Goal: Information Seeking & Learning: Find specific fact

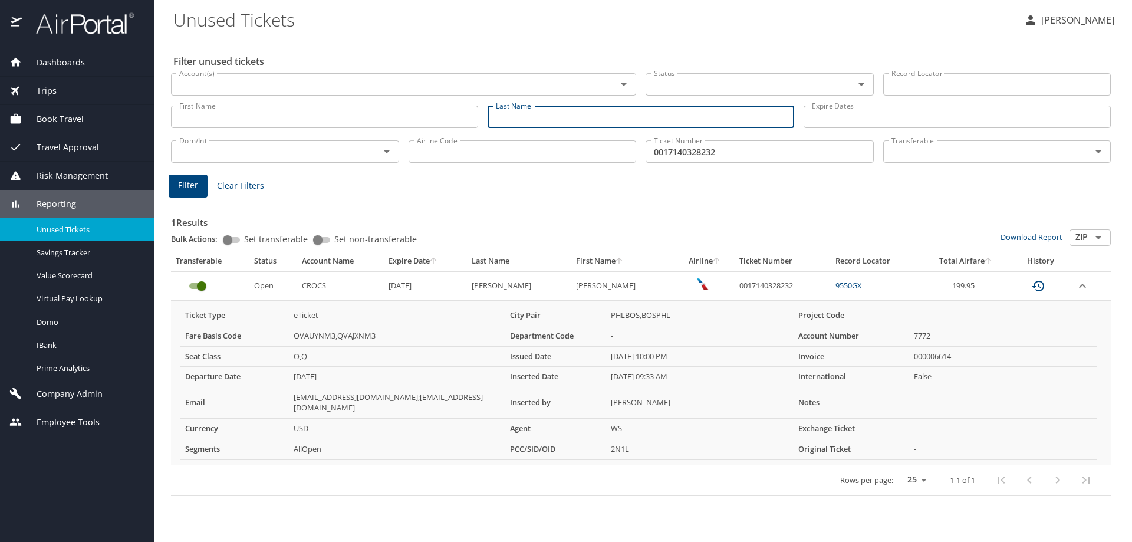
click at [582, 121] on input "Last Name" at bounding box center [640, 116] width 307 height 22
type input "T"
type input "[PERSON_NAME]"
click at [172, 179] on button "Filter" at bounding box center [188, 185] width 39 height 23
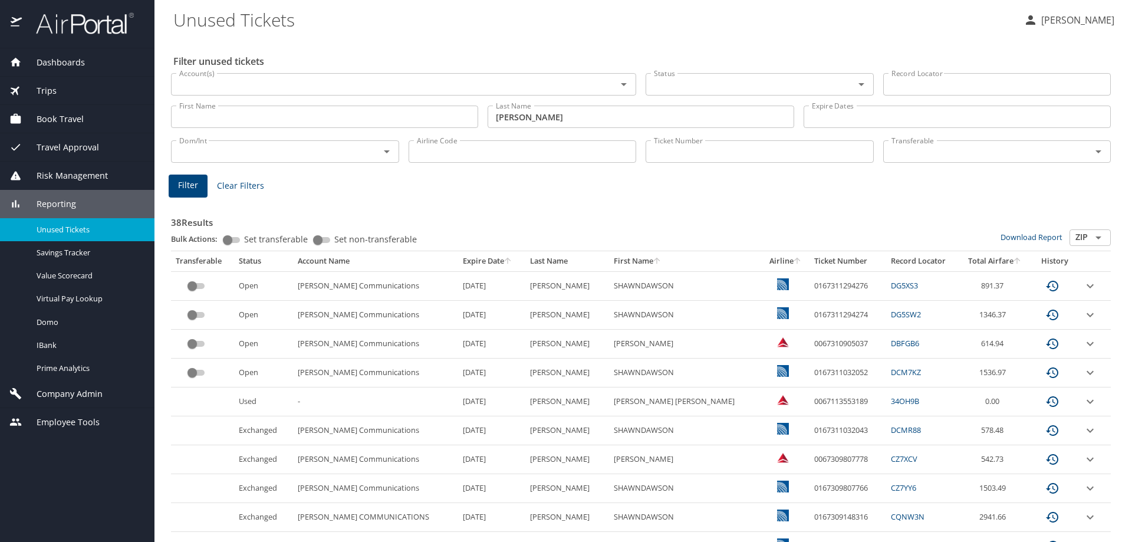
click at [296, 85] on input "Account(s)" at bounding box center [385, 84] width 423 height 15
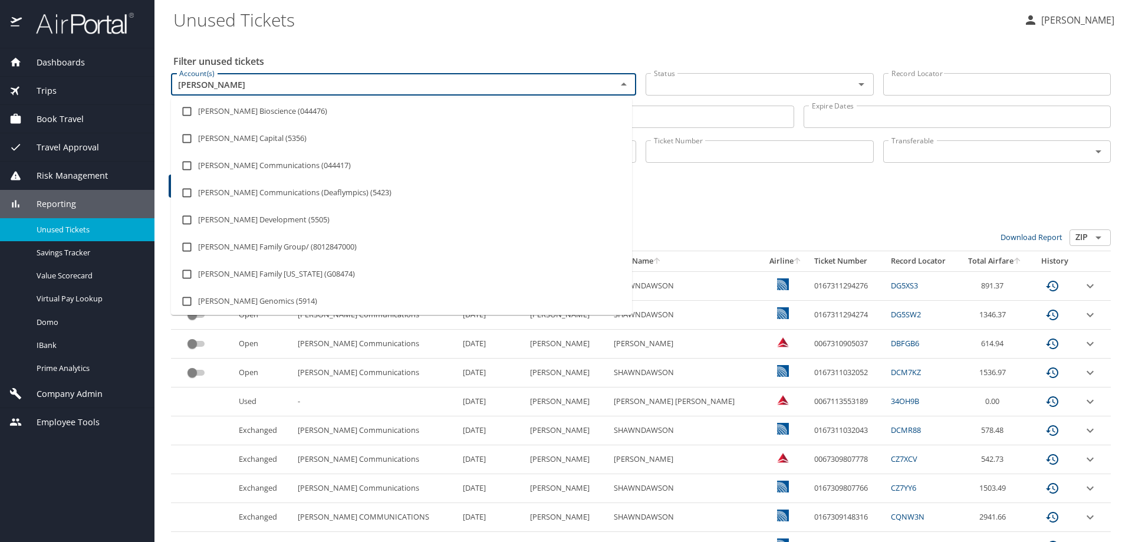
type input "[PERSON_NAME]"
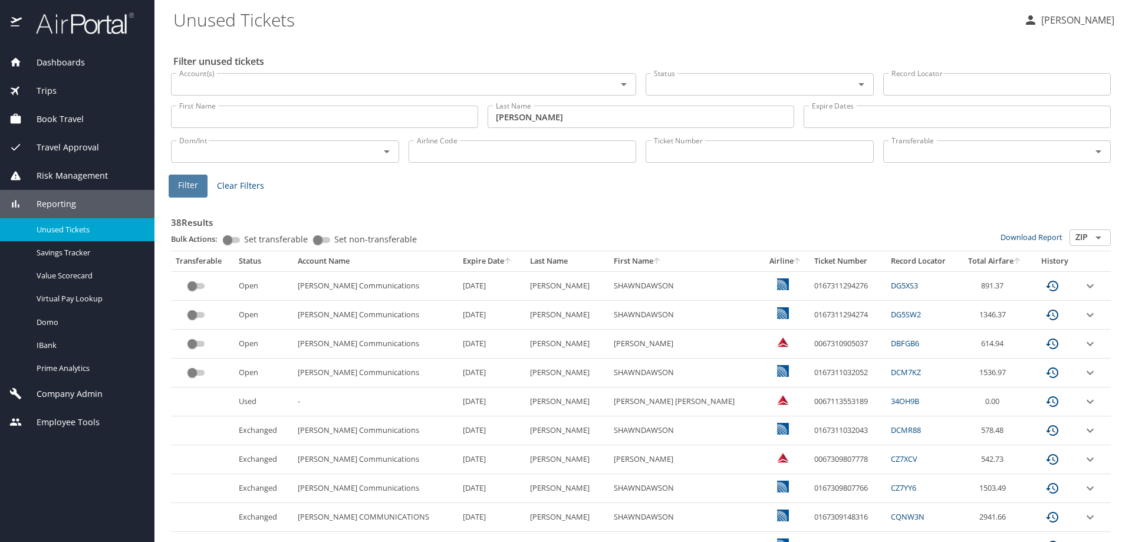
click at [171, 187] on button "Filter" at bounding box center [188, 185] width 39 height 23
click at [249, 82] on div at bounding box center [566, 244] width 1132 height 596
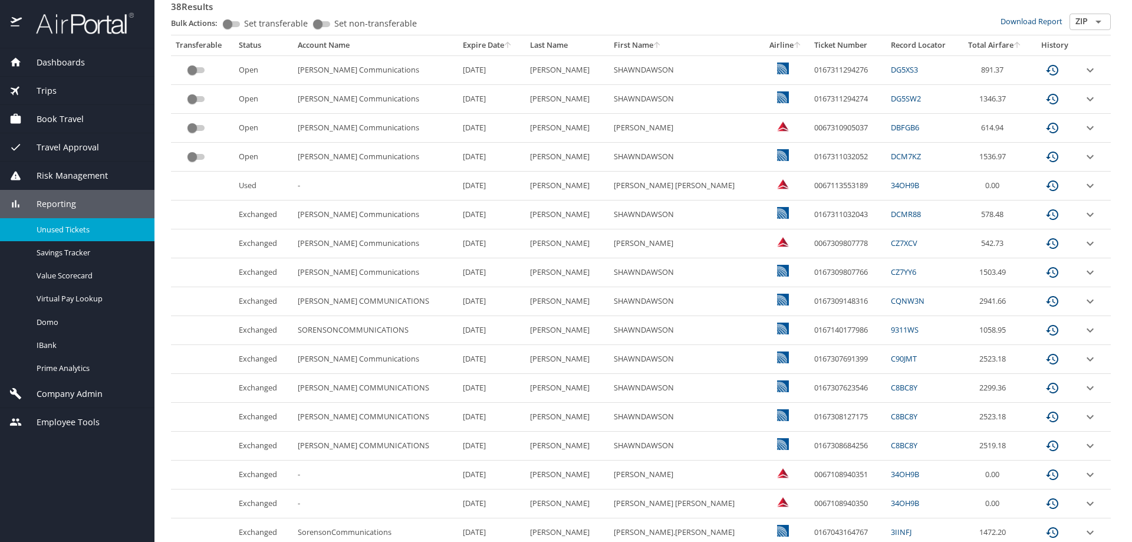
scroll to position [177, 0]
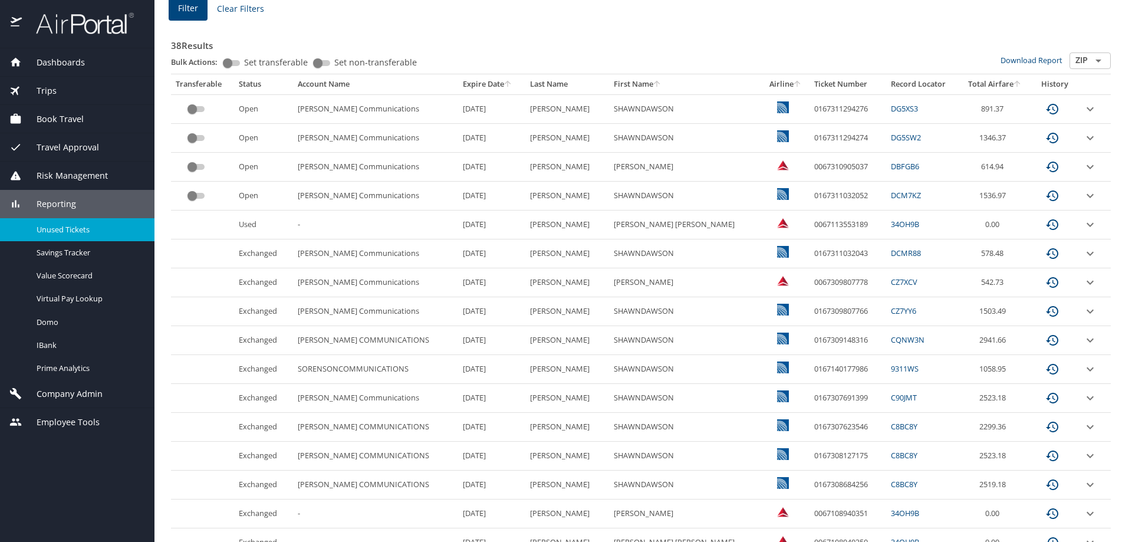
click at [829, 196] on td "0167311032052" at bounding box center [847, 196] width 77 height 29
drag, startPoint x: 1000, startPoint y: 194, endPoint x: 949, endPoint y: 199, distance: 51.5
click at [959, 199] on td "1536.97" at bounding box center [994, 196] width 71 height 29
copy td "1536.97"
drag, startPoint x: 827, startPoint y: 197, endPoint x: 761, endPoint y: 202, distance: 66.2
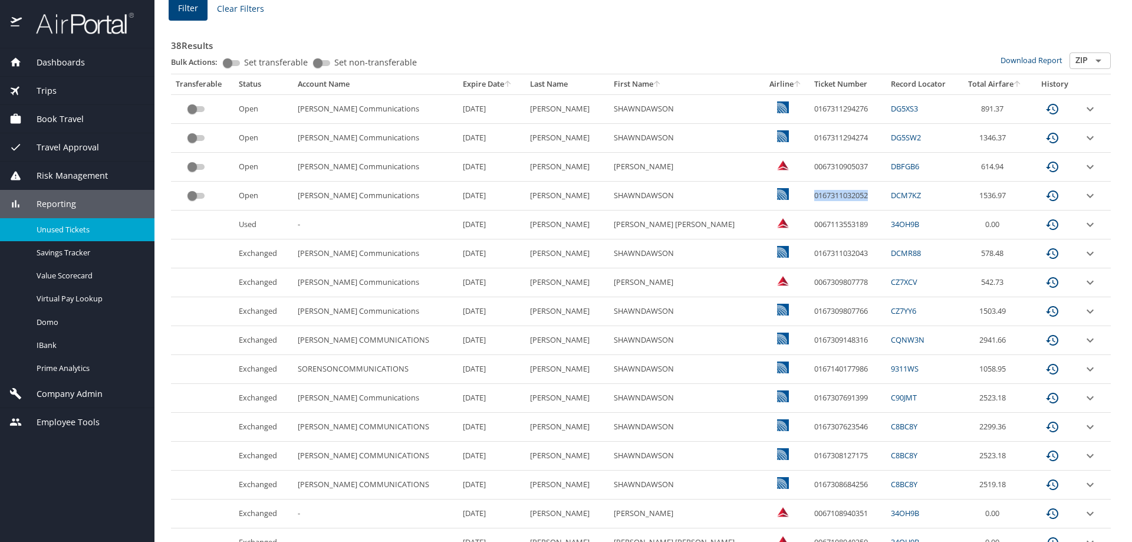
click at [809, 202] on td "0167311032052" at bounding box center [847, 196] width 77 height 29
copy td "0167311032052"
drag, startPoint x: 833, startPoint y: 137, endPoint x: 751, endPoint y: 137, distance: 82.5
click at [751, 137] on tr "Open Sorenson Communications 9/9/2026 TROUTT SHAWNDAWSON 0167311294274 DG5SW2 1…" at bounding box center [640, 138] width 939 height 29
copy tr "0167311294274"
